Goal: Information Seeking & Learning: Find specific fact

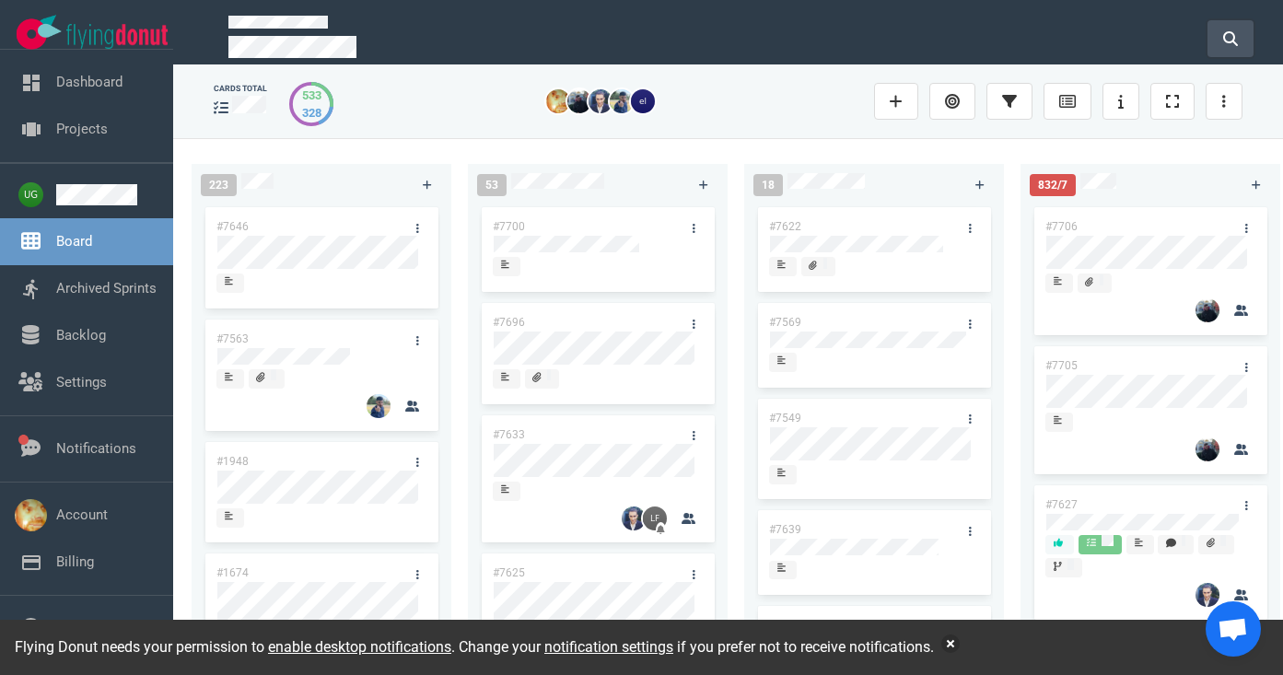
click at [1228, 44] on button at bounding box center [1230, 38] width 46 height 37
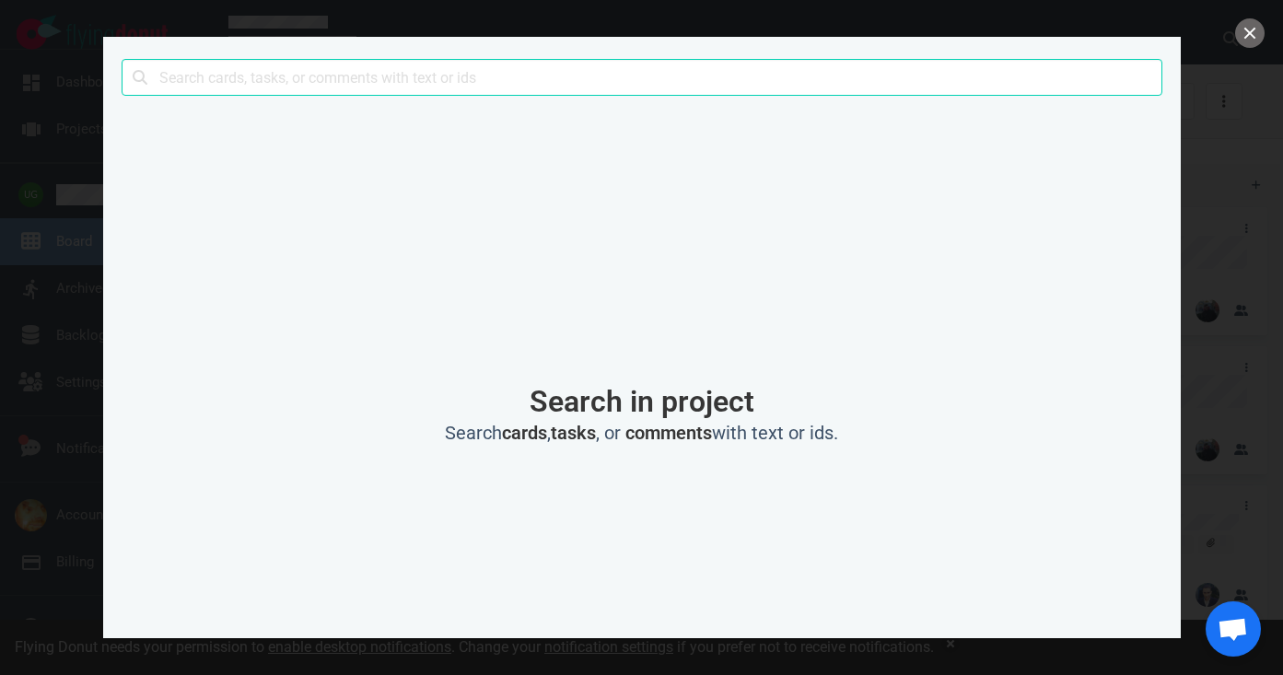
click at [815, 83] on input "text" at bounding box center [642, 77] width 1041 height 37
type input "extracharge"
click button "Search" at bounding box center [0, 0] width 0 height 0
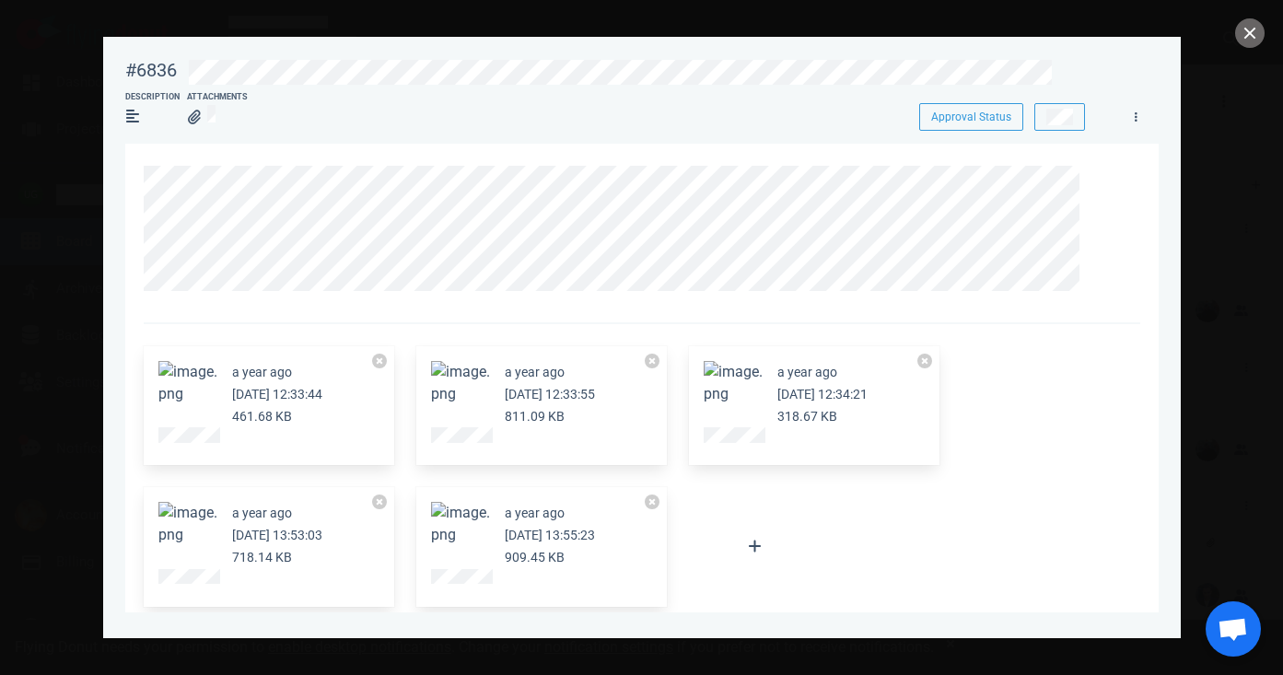
click at [191, 388] on button "Zoom image" at bounding box center [187, 383] width 59 height 44
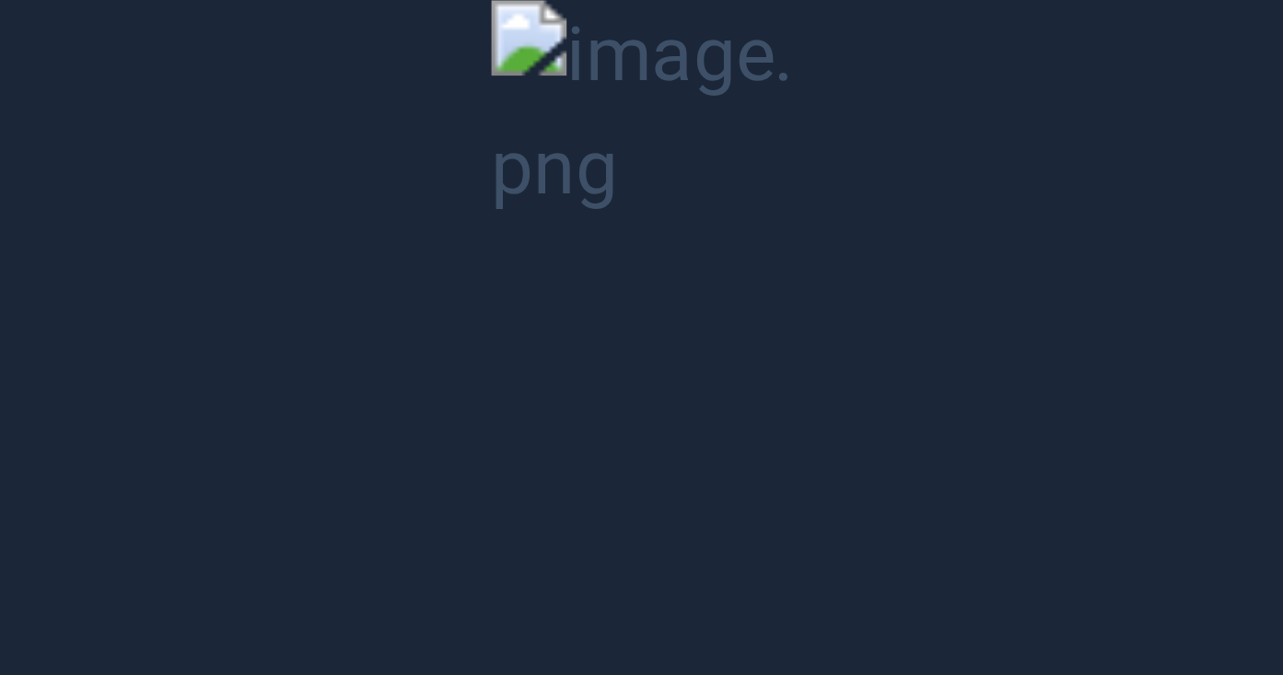
click at [847, 251] on button "Unzoom image" at bounding box center [641, 337] width 1283 height 675
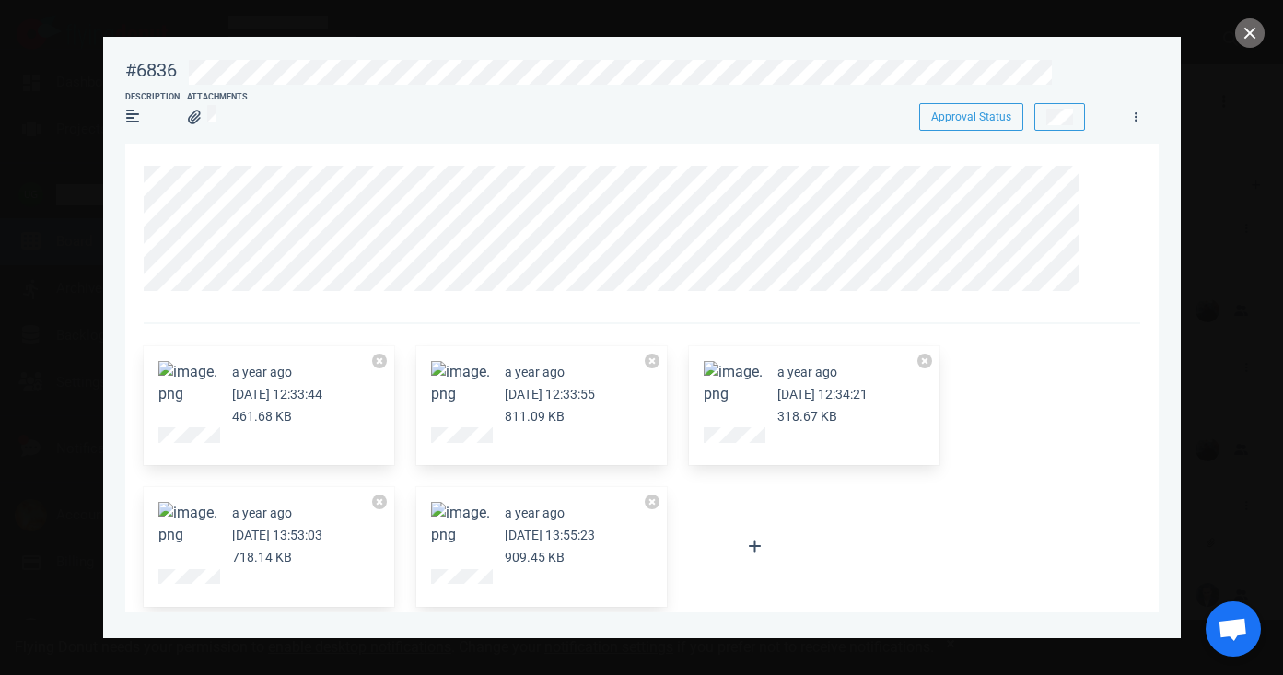
click at [509, 390] on small "[DATE] 12:33:55" at bounding box center [550, 394] width 90 height 15
click at [478, 383] on button "Zoom image" at bounding box center [460, 383] width 59 height 44
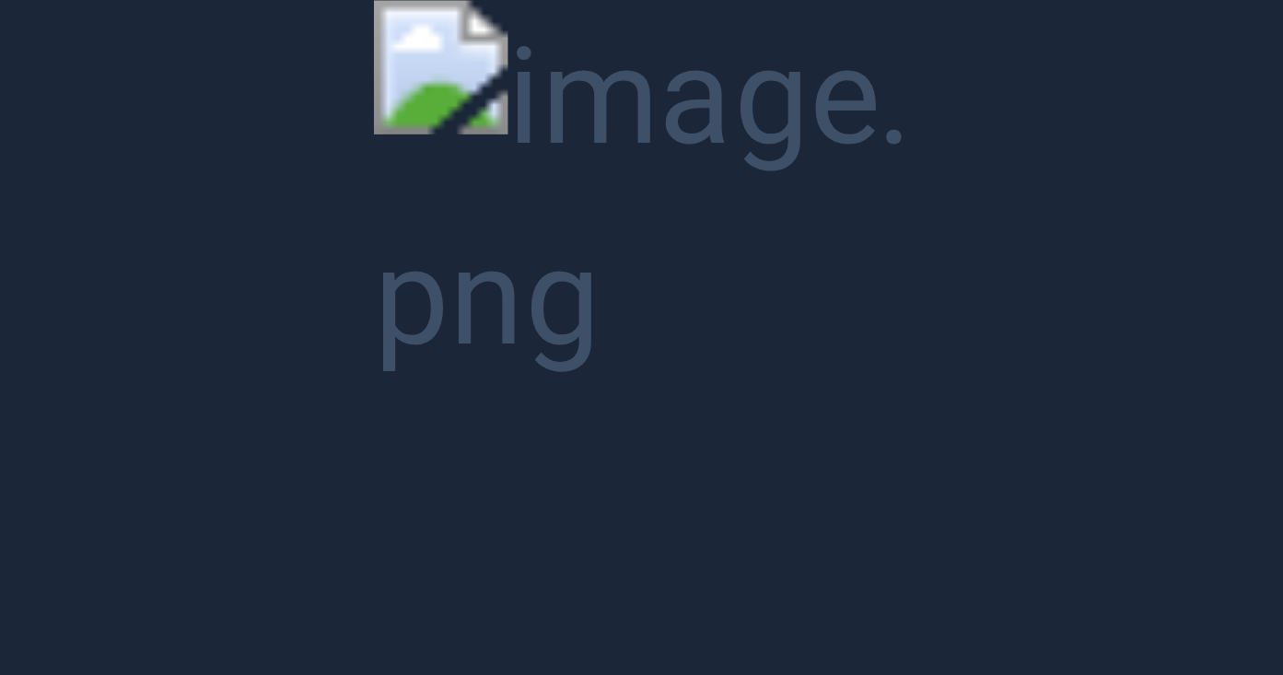
click at [1024, 169] on button "Unzoom image" at bounding box center [641, 337] width 1283 height 675
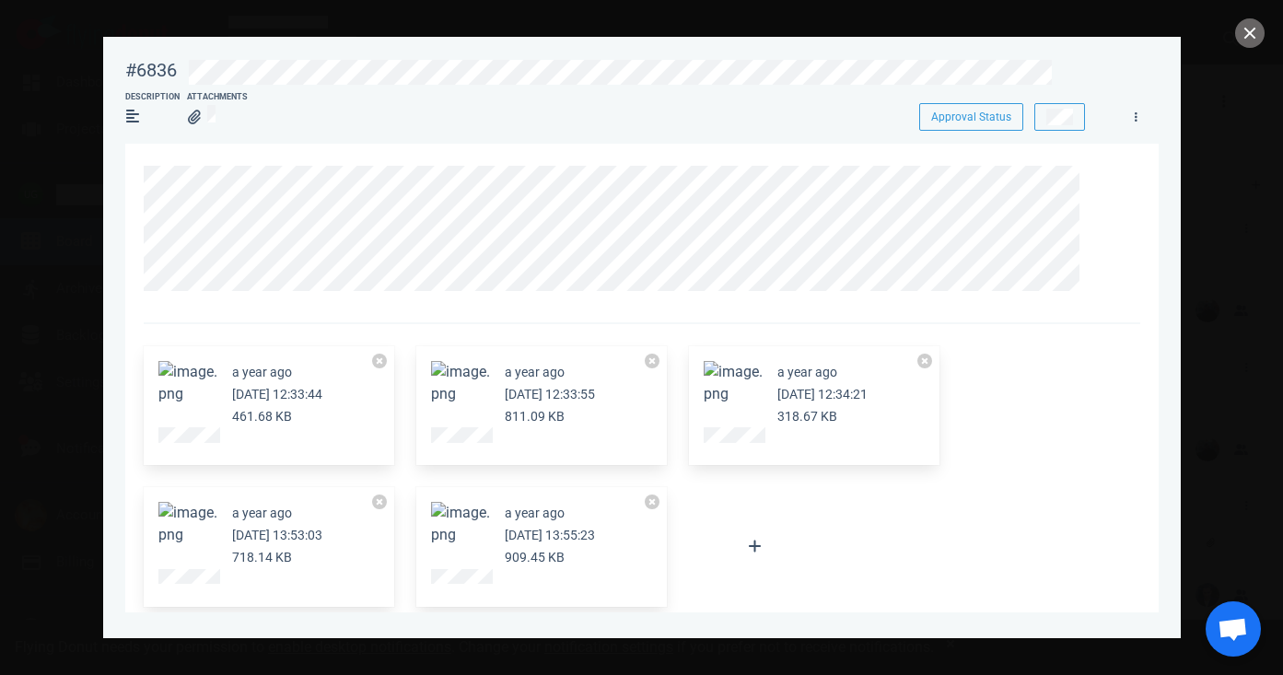
click at [787, 401] on small "[DATE] 12:34:21" at bounding box center [822, 394] width 90 height 15
click at [747, 387] on button "Zoom image" at bounding box center [733, 383] width 59 height 44
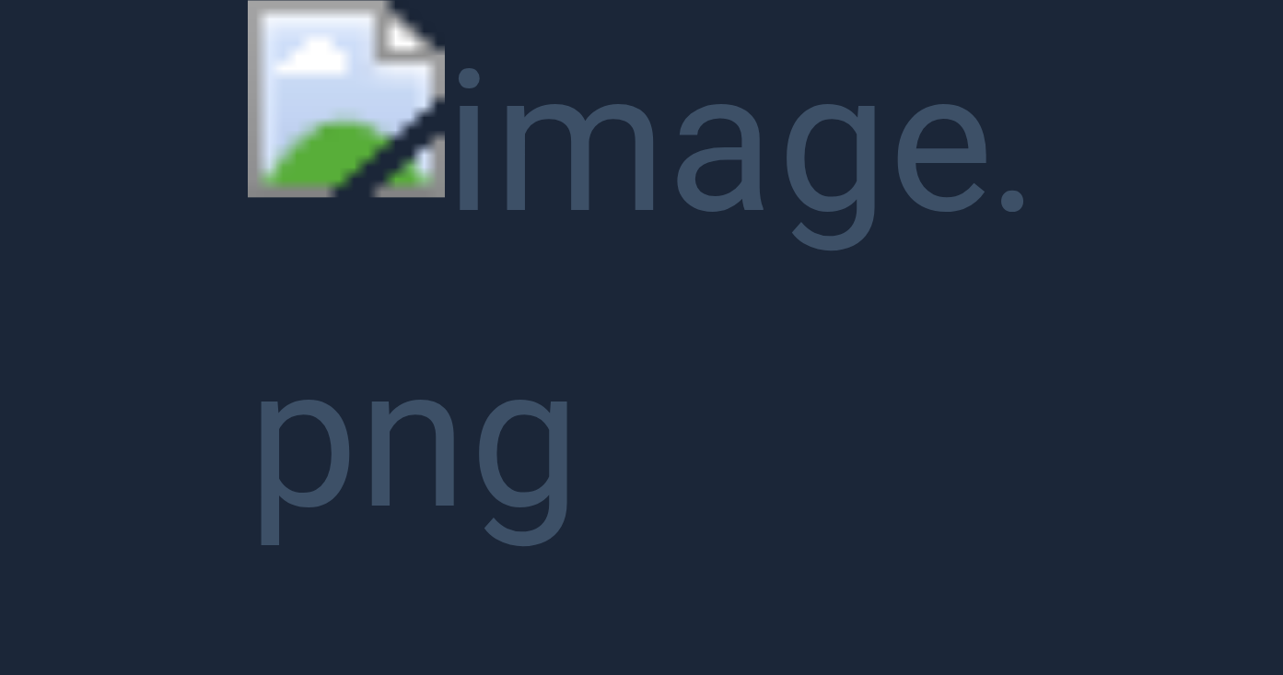
click at [1053, 224] on button "Unzoom image" at bounding box center [641, 337] width 1283 height 675
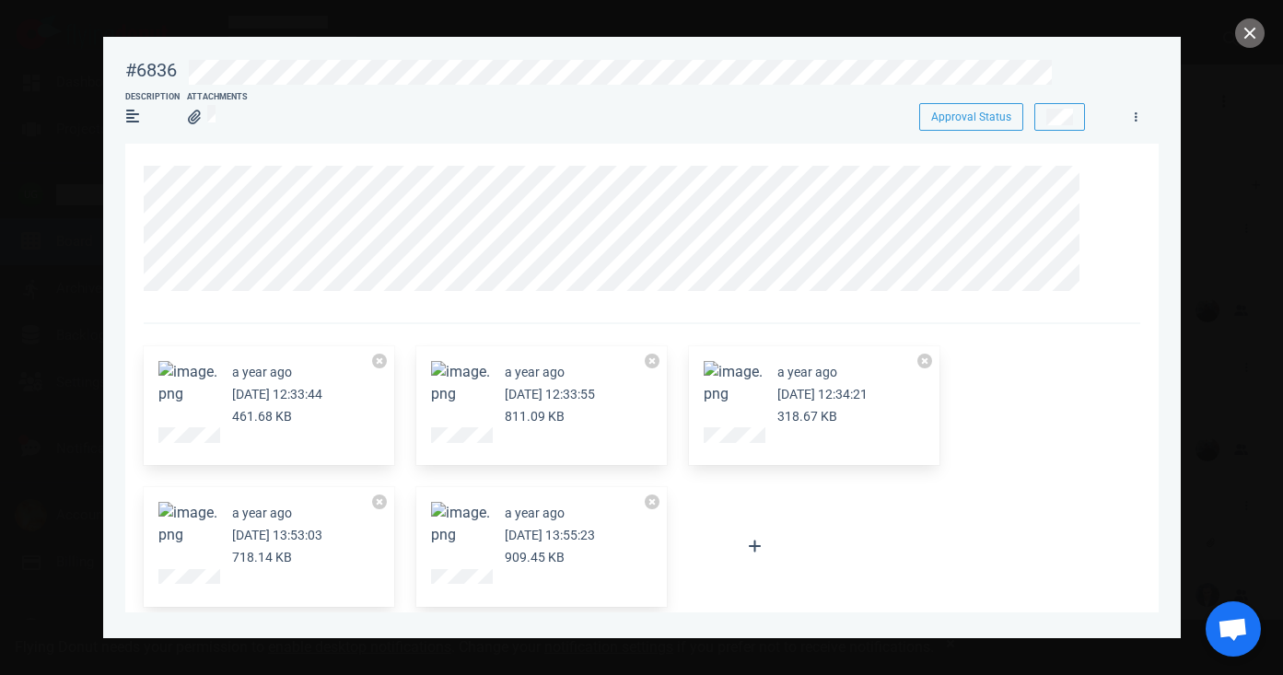
click at [236, 548] on div "a year ago [DATE] 13:53:03 718.14 KB" at bounding box center [277, 535] width 90 height 66
click at [191, 521] on span at bounding box center [187, 512] width 59 height 17
click at [1095, 182] on icon at bounding box center [1097, 176] width 11 height 11
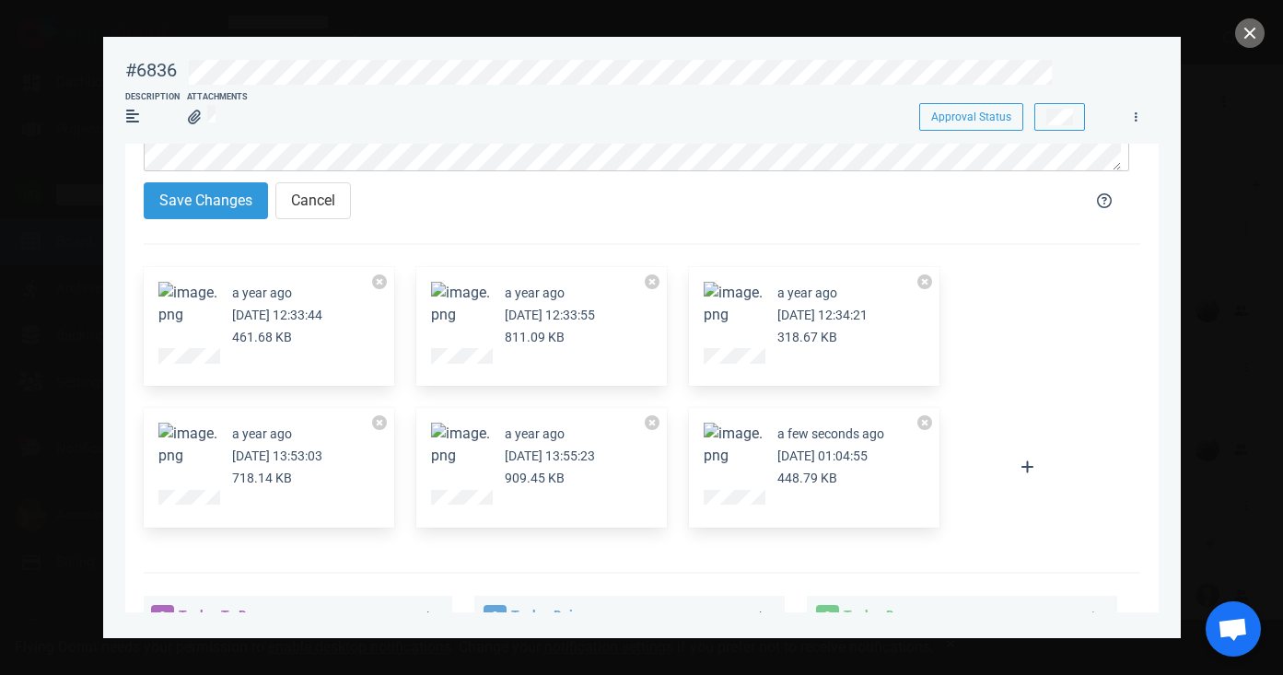
scroll to position [227, 0]
click at [381, 278] on button at bounding box center [379, 281] width 15 height 15
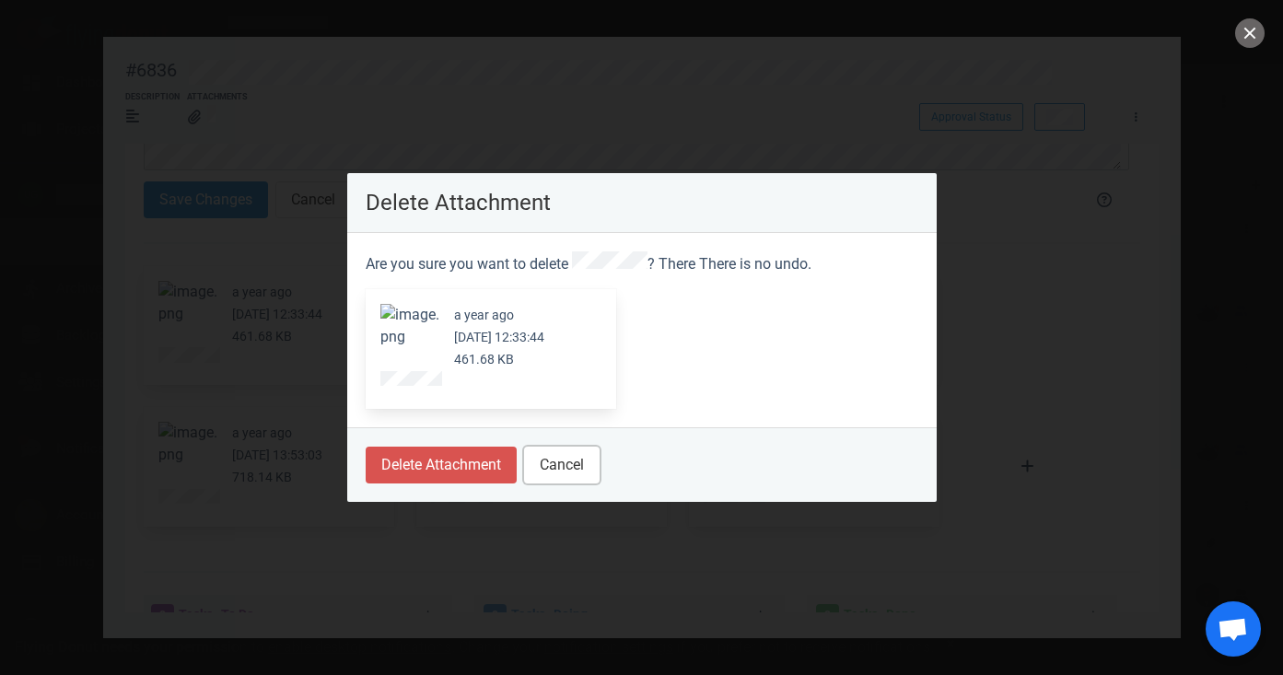
click at [593, 463] on button "Cancel" at bounding box center [562, 465] width 76 height 37
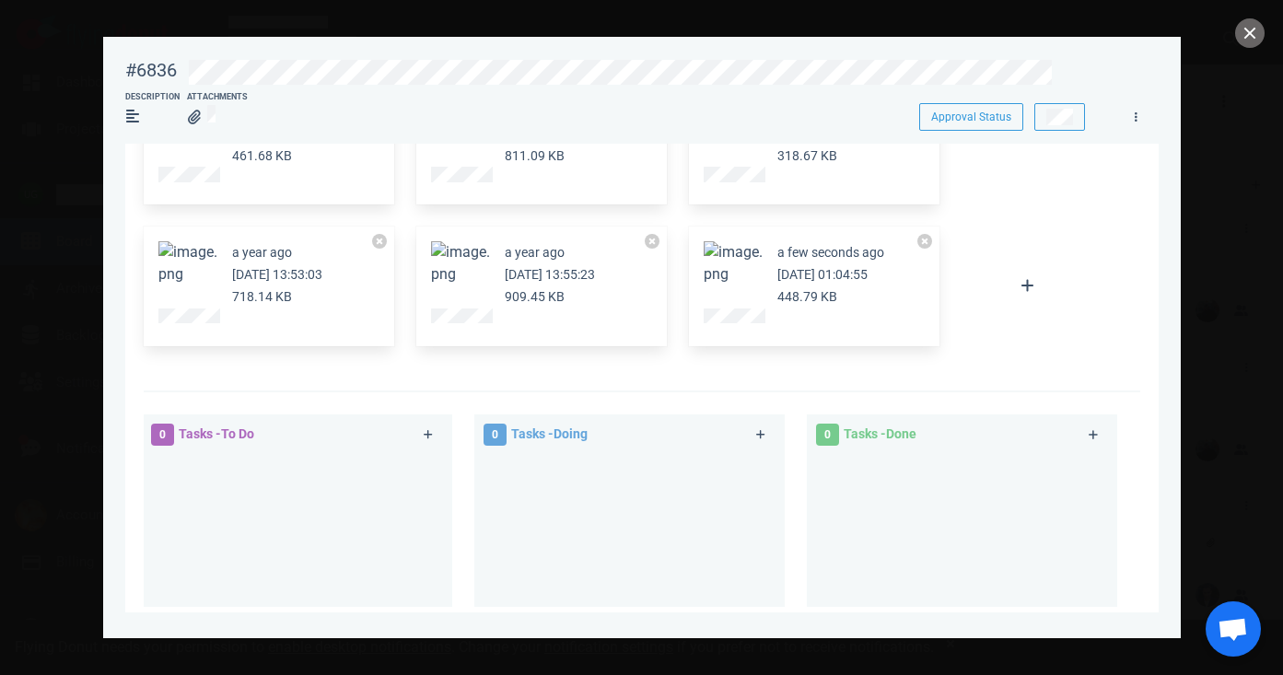
scroll to position [402, 0]
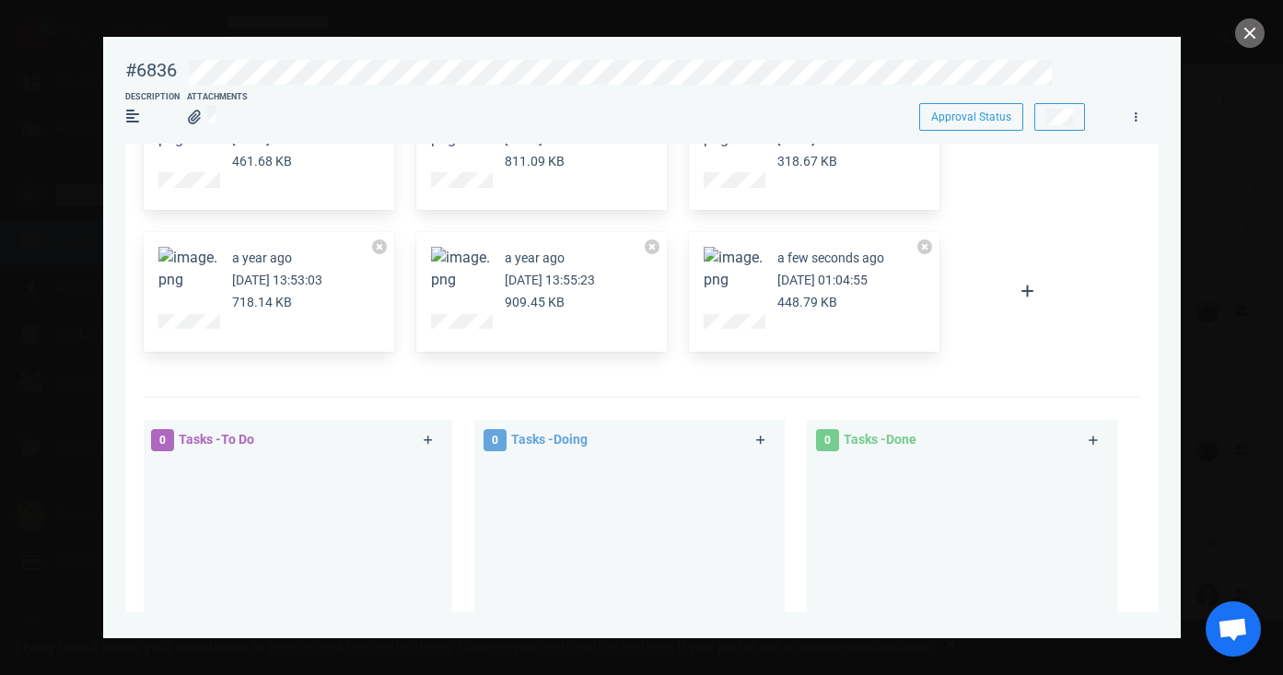
click at [747, 271] on button "Zoom image" at bounding box center [733, 269] width 59 height 44
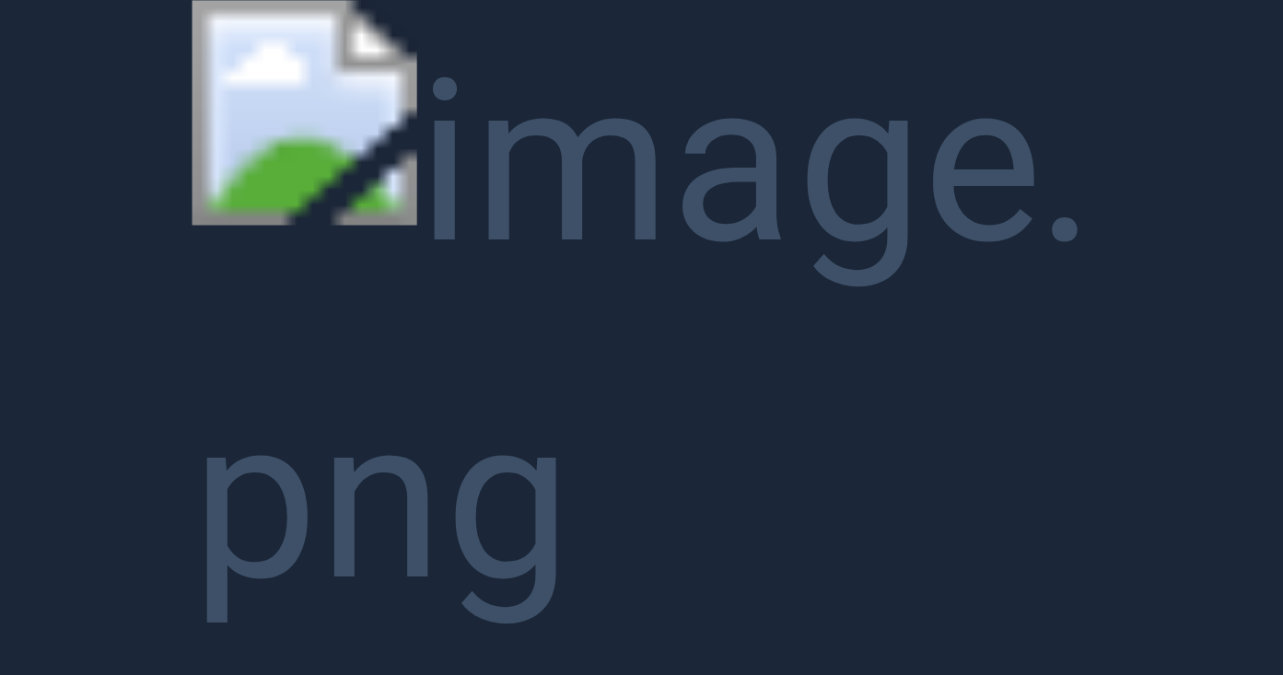
click at [72, 185] on button "Unzoom image" at bounding box center [641, 337] width 1283 height 675
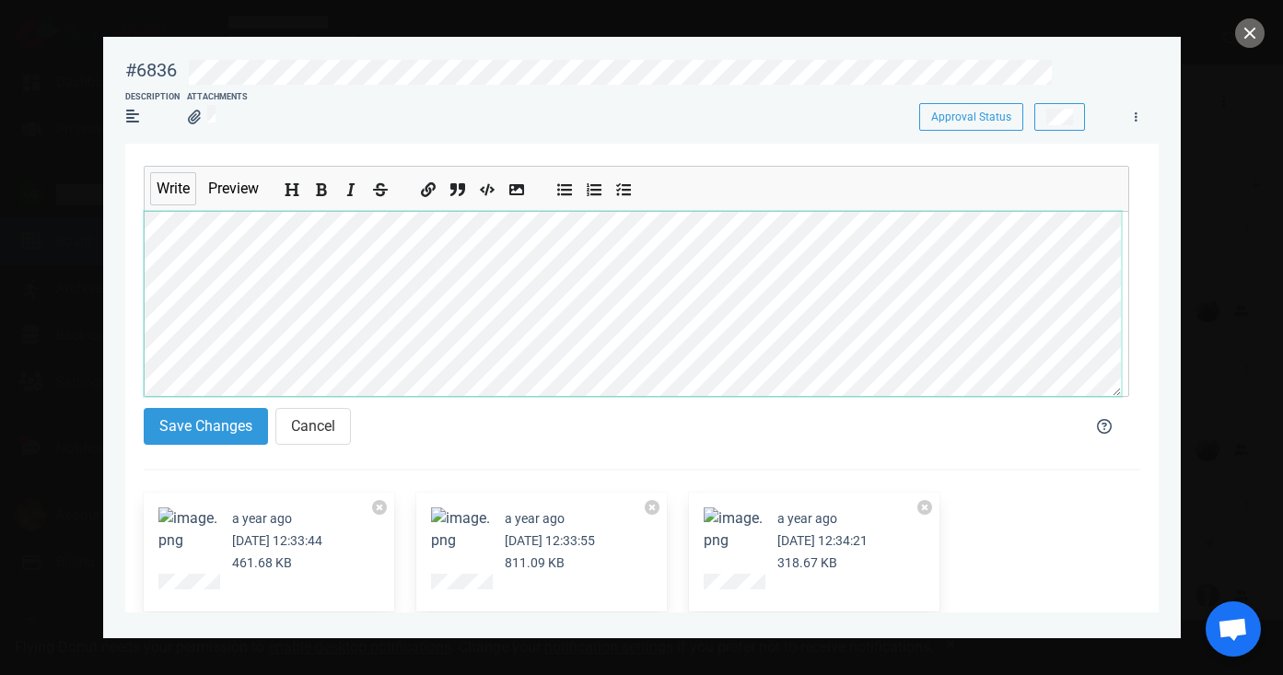
scroll to position [1, 0]
